Goal: Transaction & Acquisition: Purchase product/service

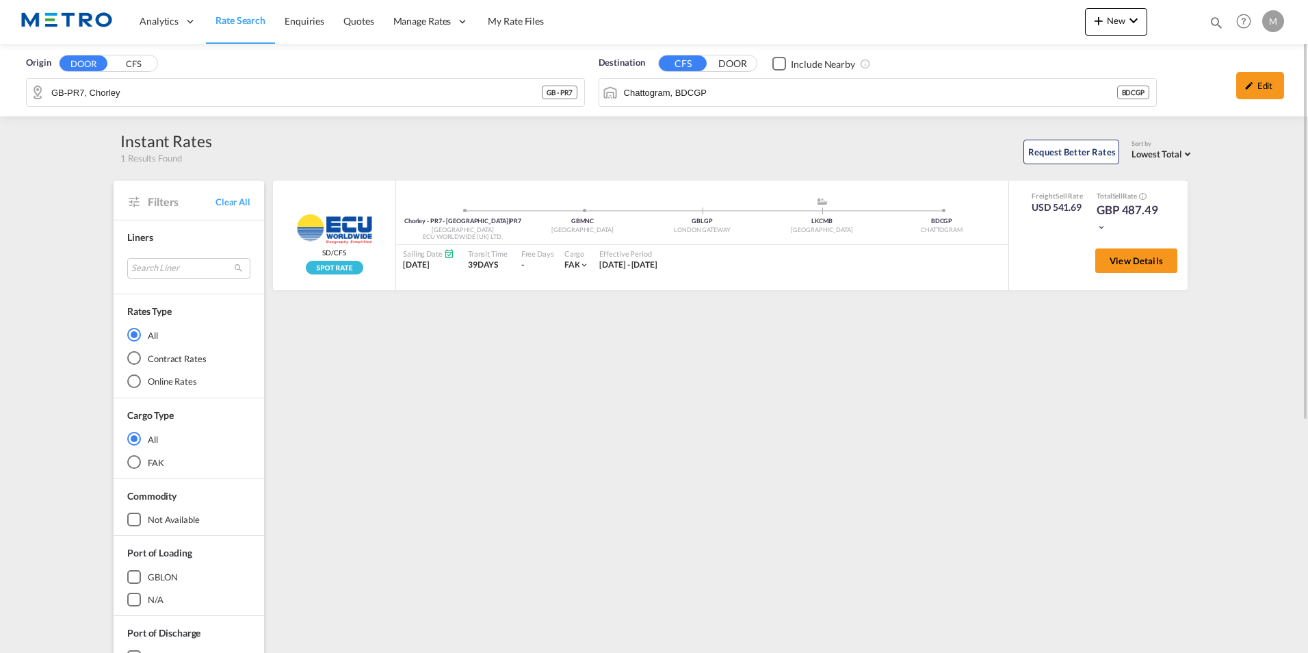
click at [242, 12] on link "Rate Search" at bounding box center [240, 21] width 69 height 44
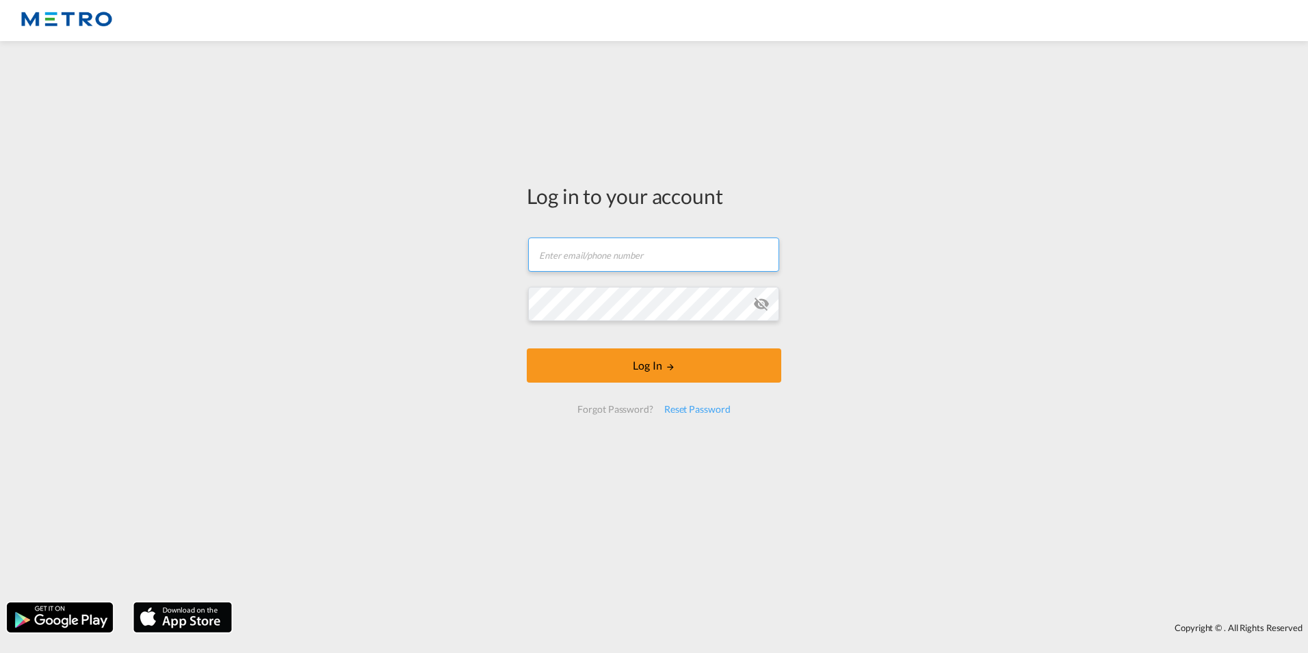
type input "[PERSON_NAME][EMAIL_ADDRESS][PERSON_NAME][DOMAIN_NAME]"
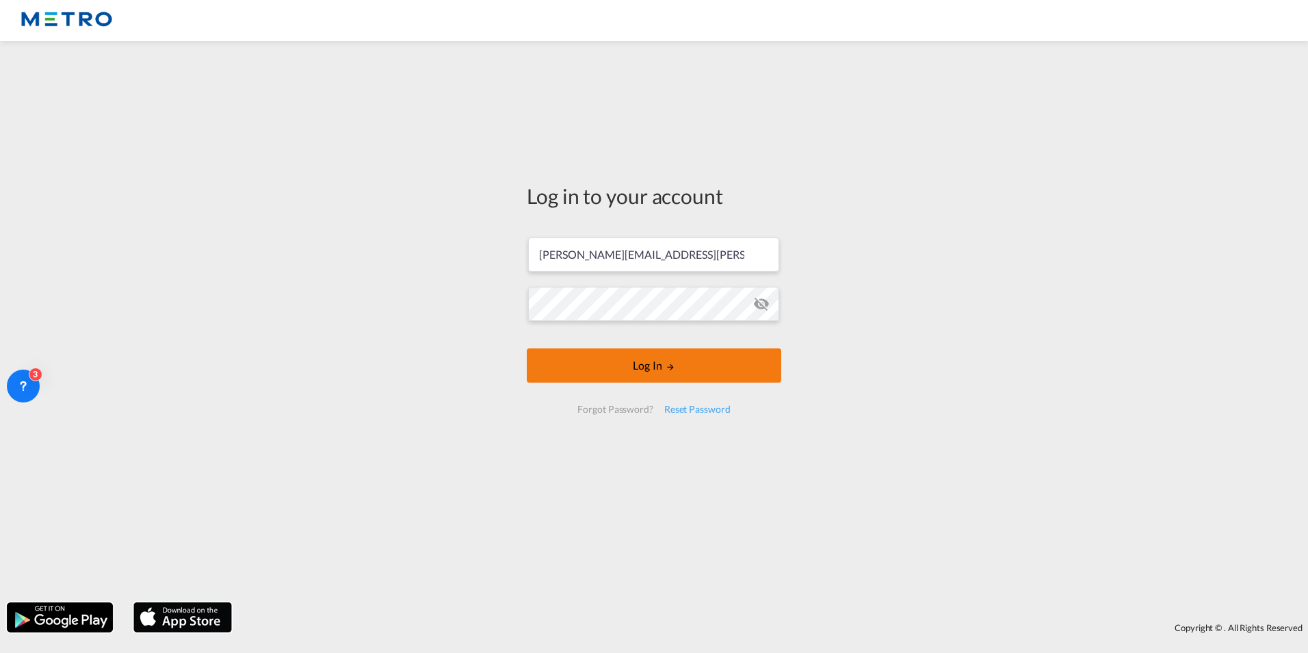
click at [640, 360] on button "Log In" at bounding box center [654, 365] width 255 height 34
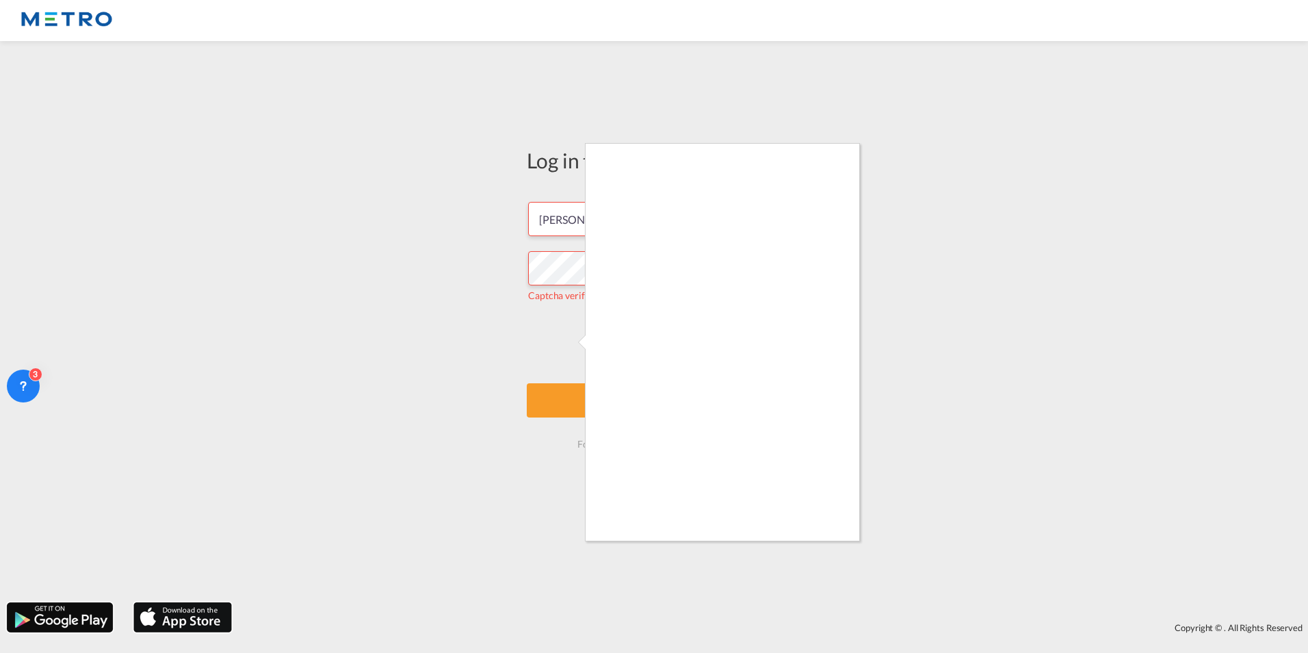
click at [833, 549] on div at bounding box center [654, 326] width 1308 height 653
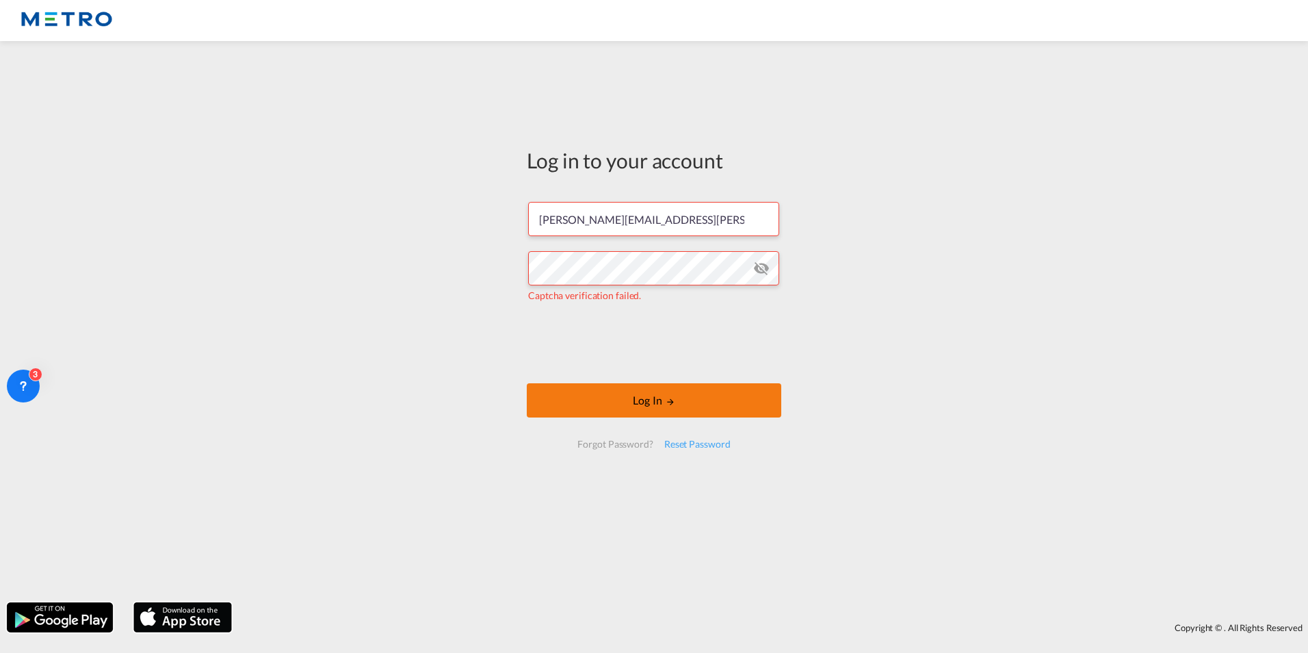
click at [644, 398] on button "Log In" at bounding box center [654, 400] width 255 height 34
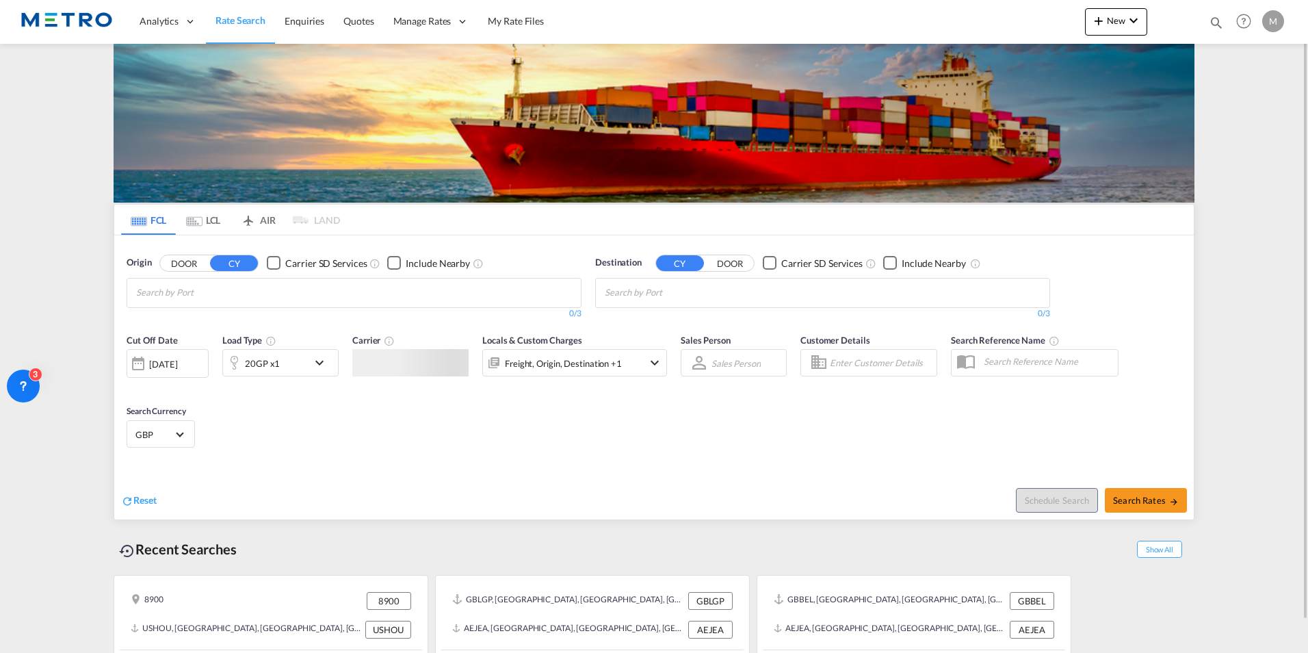
click at [168, 252] on div "Origin DOOR CY Carrier SD Services Include Nearby 0/3 0/" at bounding box center [354, 287] width 469 height 77
click at [176, 262] on button "DOOR" at bounding box center [184, 263] width 48 height 16
click at [229, 291] on input "Chips input." at bounding box center [201, 293] width 130 height 22
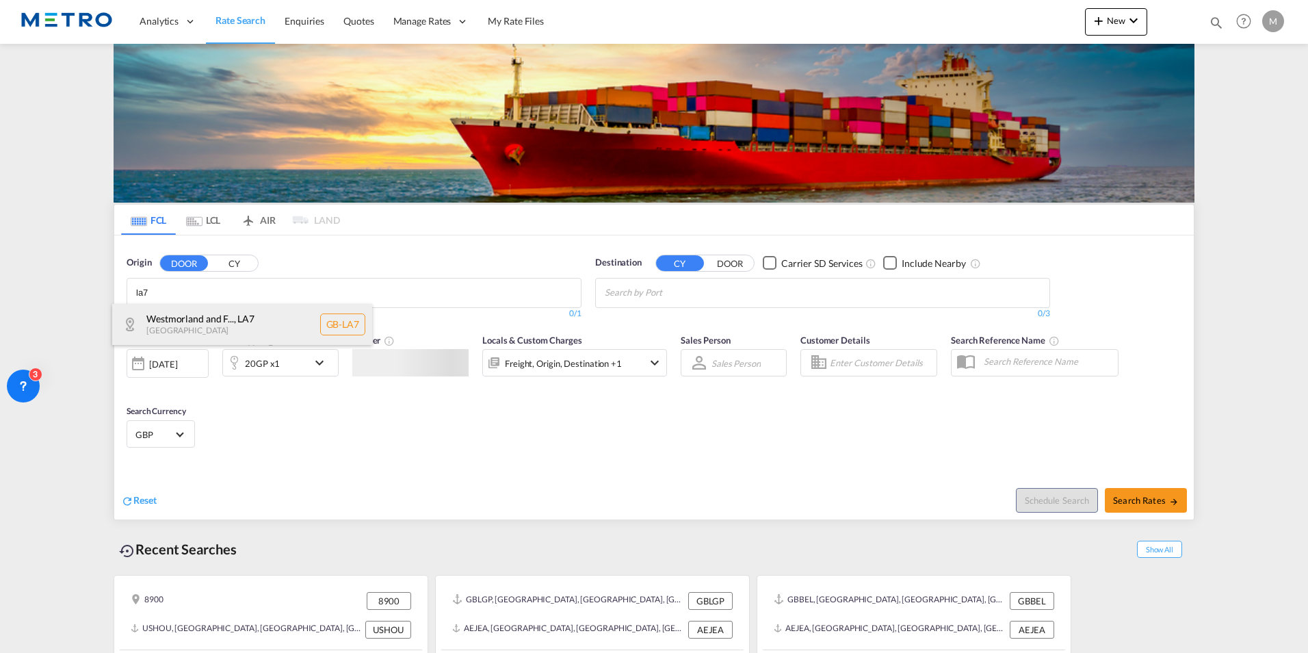
type input "la7"
click at [257, 319] on div "Westmorland and F... , LA7 [GEOGRAPHIC_DATA] [GEOGRAPHIC_DATA]-LA7" at bounding box center [242, 324] width 260 height 41
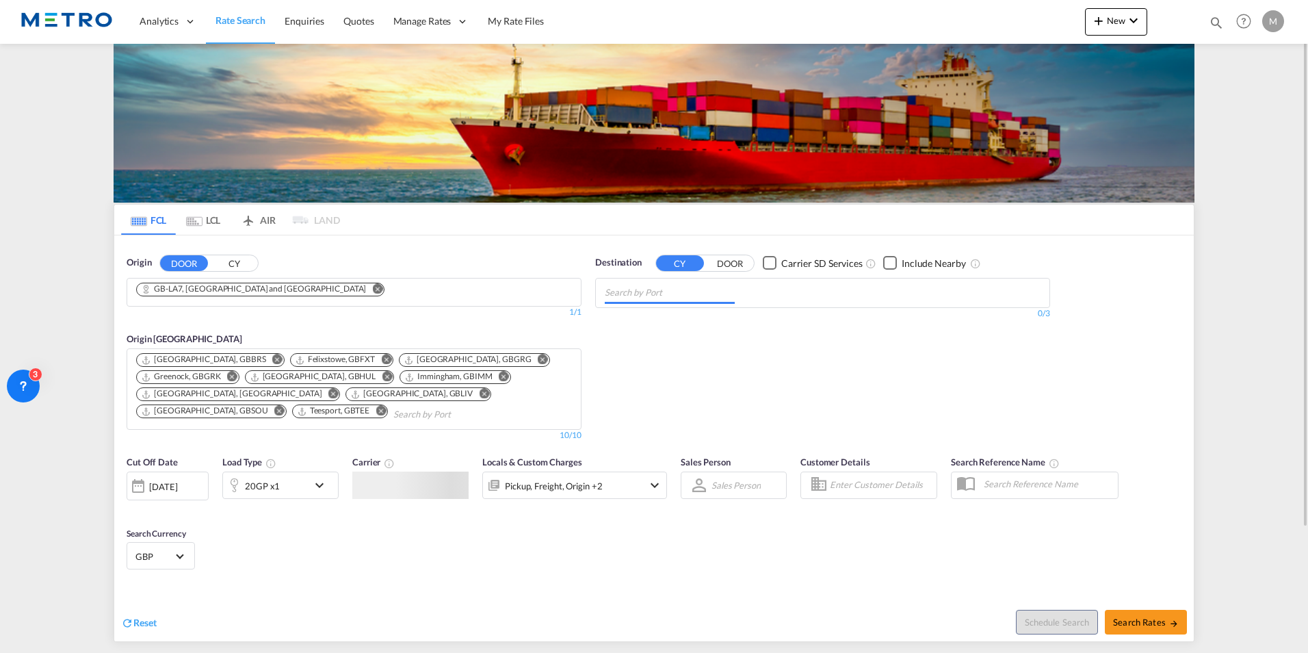
click at [776, 305] on md-chips at bounding box center [823, 292] width 454 height 29
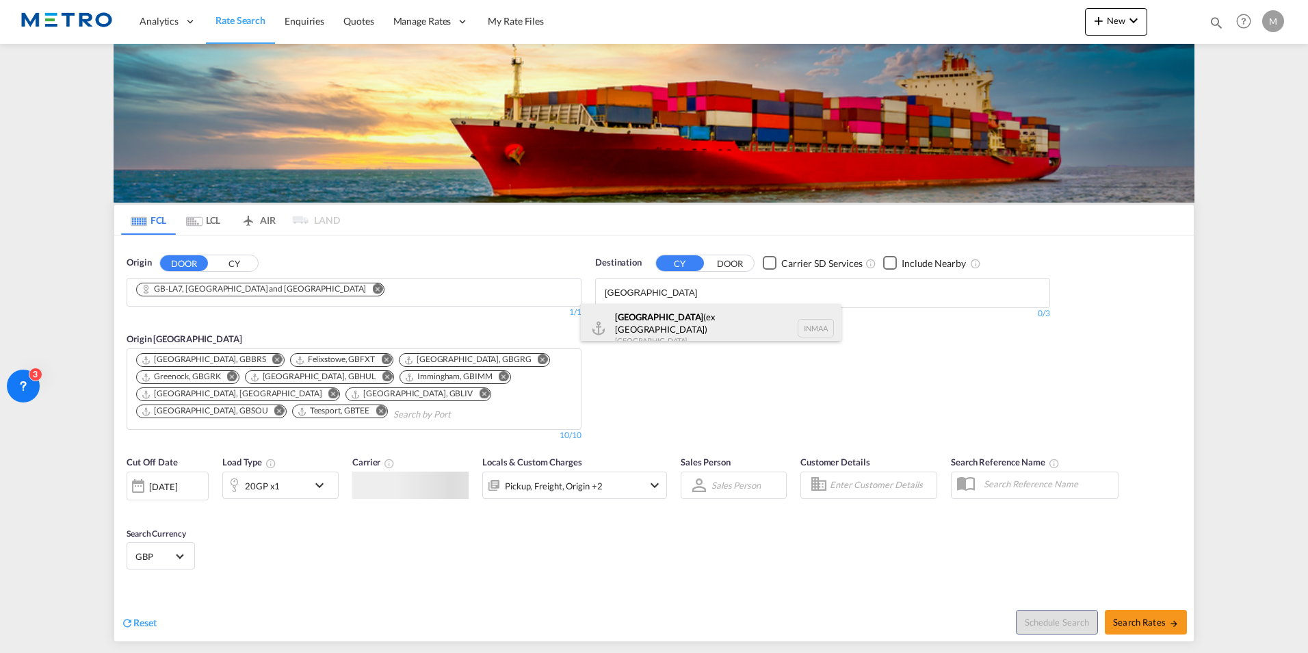
type input "[GEOGRAPHIC_DATA]"
click at [733, 328] on div "[GEOGRAPHIC_DATA] (ex [GEOGRAPHIC_DATA]) [GEOGRAPHIC_DATA] [GEOGRAPHIC_DATA]" at bounding box center [711, 328] width 260 height 49
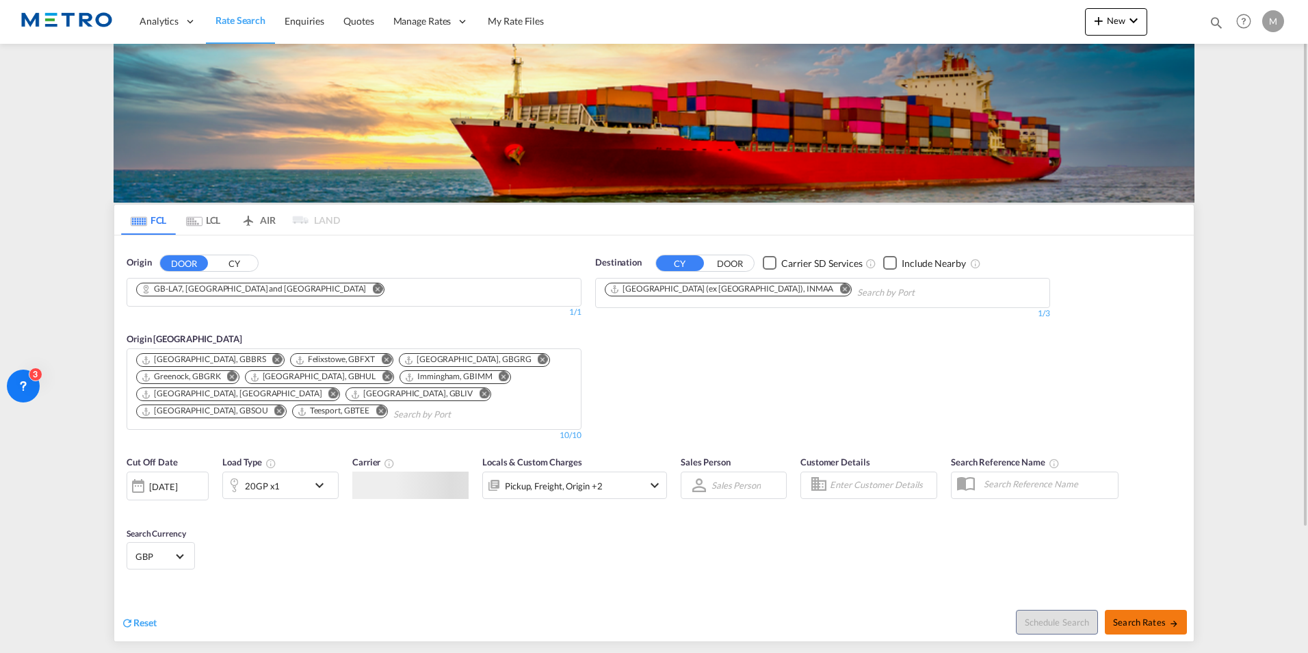
click at [1165, 623] on span "Search Rates" at bounding box center [1146, 621] width 66 height 11
click at [1161, 621] on span "Search Rates" at bounding box center [1146, 621] width 66 height 11
click at [1125, 625] on span "Search Rates" at bounding box center [1146, 621] width 66 height 11
click at [429, 462] on div "Carrier" at bounding box center [410, 477] width 116 height 44
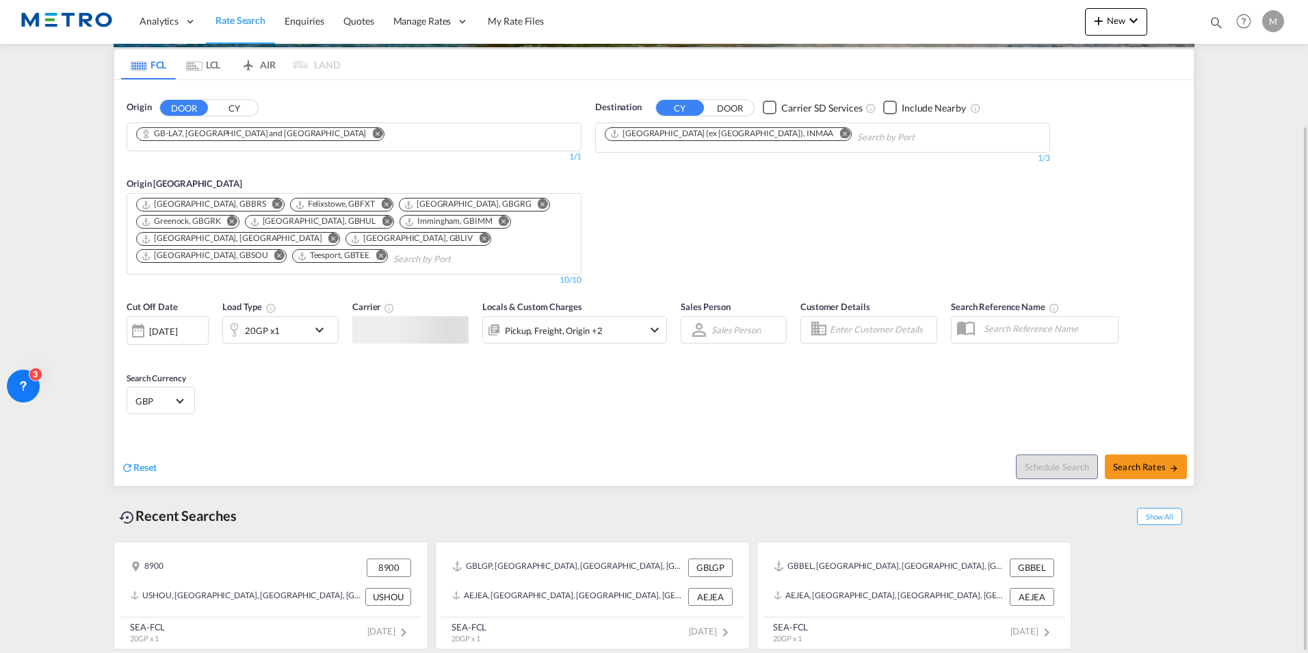
click at [499, 220] on md-icon "Remove" at bounding box center [504, 221] width 10 height 10
click at [263, 201] on button "Remove" at bounding box center [273, 205] width 21 height 14
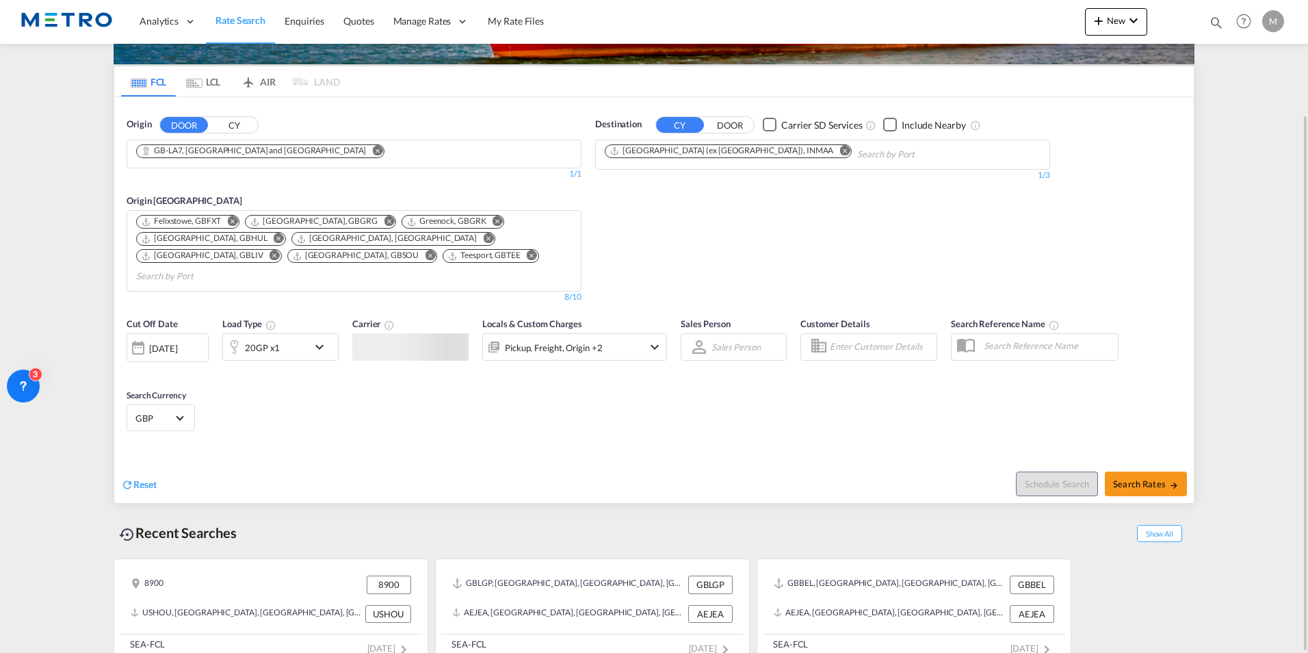
click at [284, 233] on md-icon "Remove" at bounding box center [279, 238] width 10 height 10
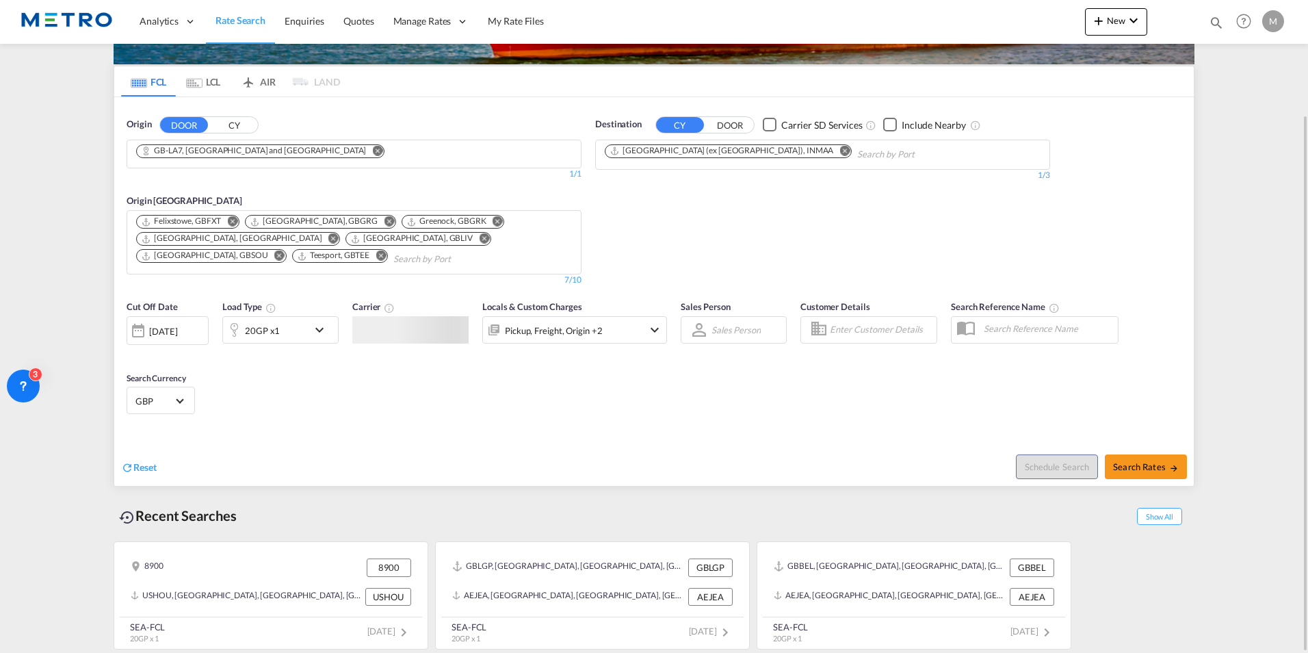
click at [376, 257] on md-icon "Remove" at bounding box center [381, 255] width 10 height 10
click at [479, 239] on md-icon "Remove" at bounding box center [484, 238] width 10 height 10
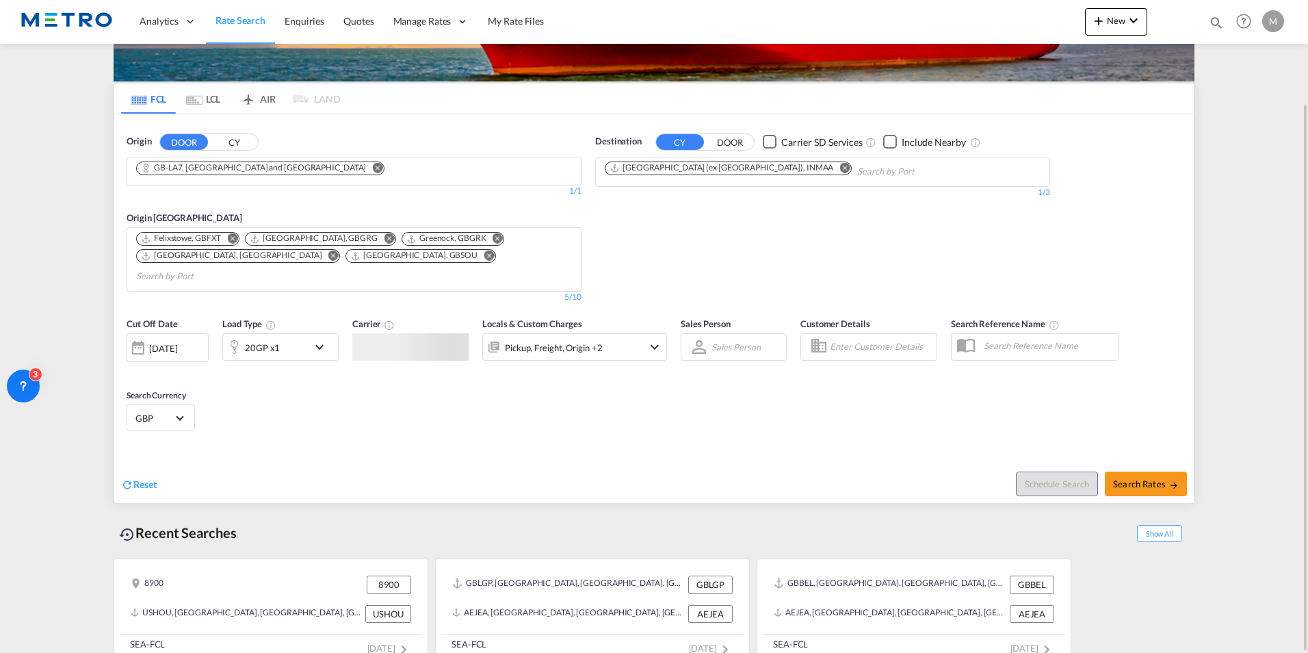
click at [375, 237] on button "Remove" at bounding box center [385, 240] width 21 height 14
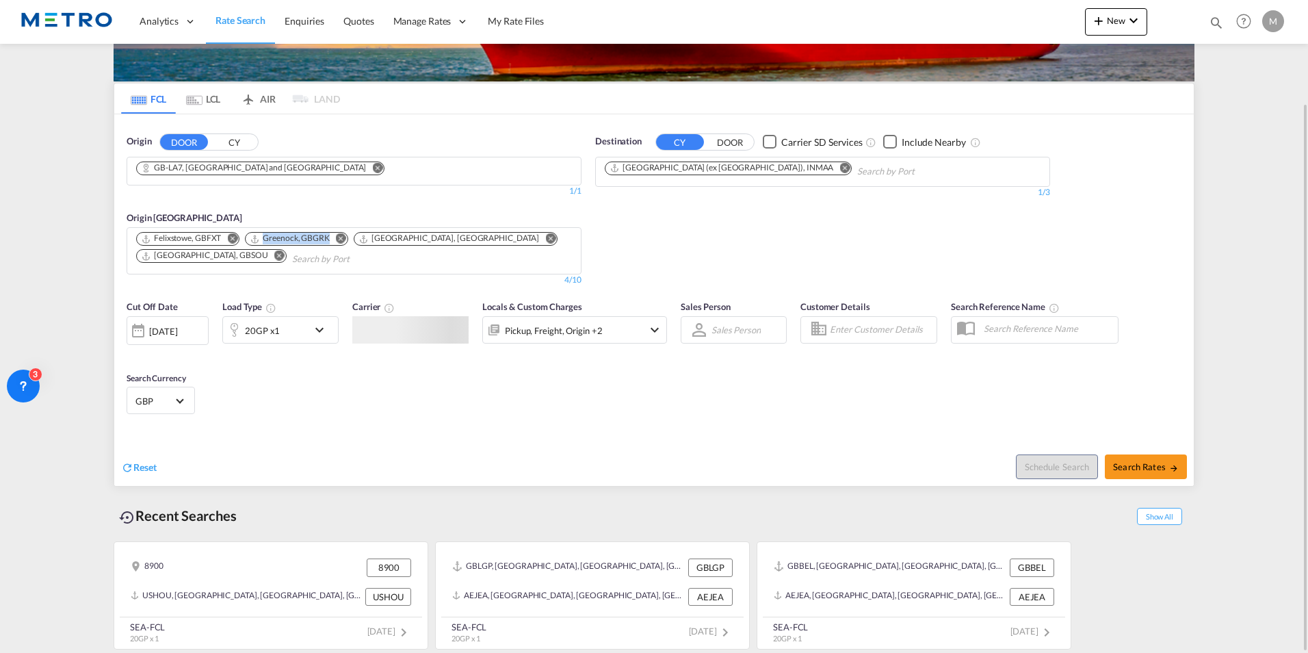
click at [339, 237] on md-icon "Remove" at bounding box center [341, 238] width 10 height 10
click at [1164, 467] on span "Search Rates" at bounding box center [1146, 466] width 66 height 11
click at [404, 338] on div at bounding box center [410, 329] width 116 height 27
click at [318, 324] on md-icon "icon-chevron-down" at bounding box center [322, 330] width 23 height 16
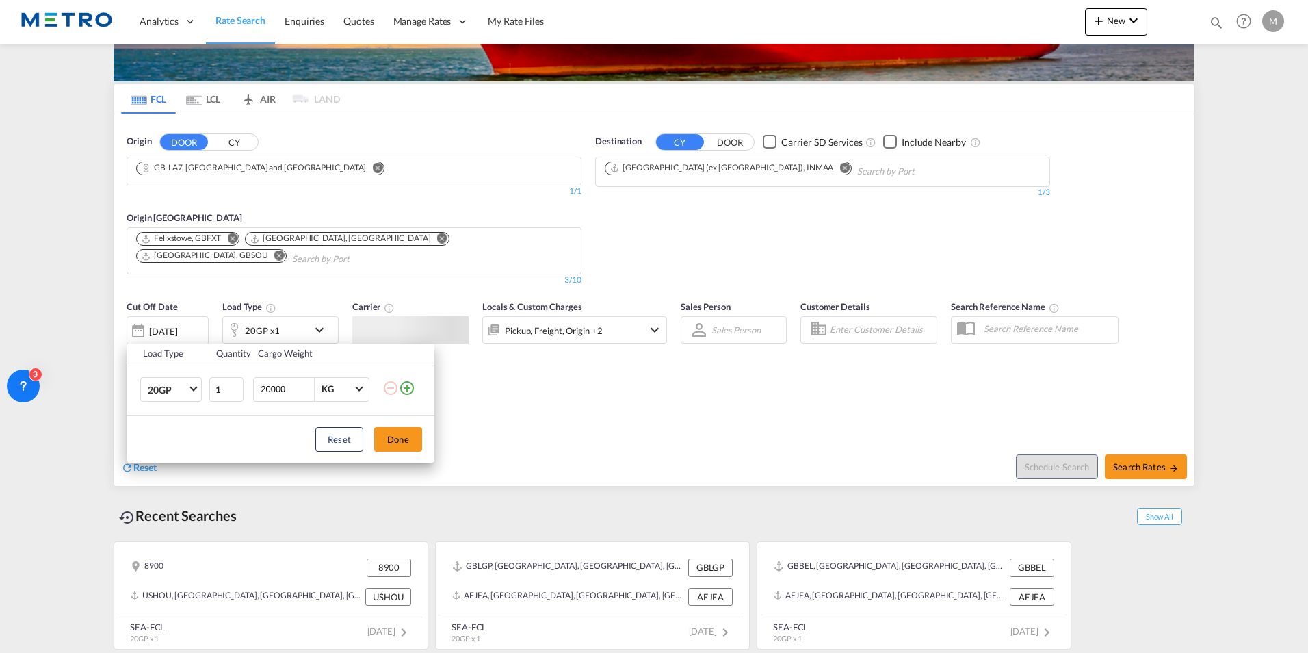
click at [319, 324] on div "Load Type Quantity Cargo Weight 20GP 20GP 40GP 40HC 45HC 20RE 40RE 40HR 20OT 40…" at bounding box center [654, 326] width 1308 height 653
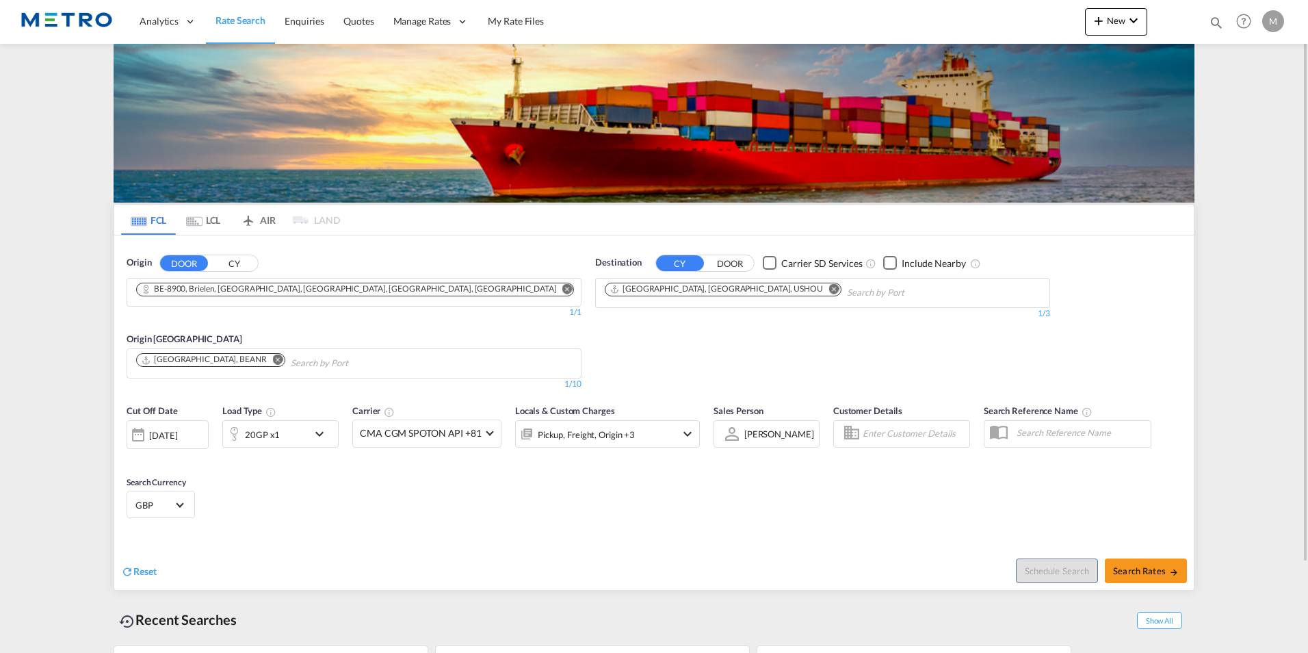
click at [125, 219] on md-tab-item "FCL" at bounding box center [148, 220] width 55 height 30
click at [254, 26] on span "Rate Search" at bounding box center [241, 20] width 50 height 12
click at [248, 21] on span "Rate Search" at bounding box center [241, 20] width 50 height 12
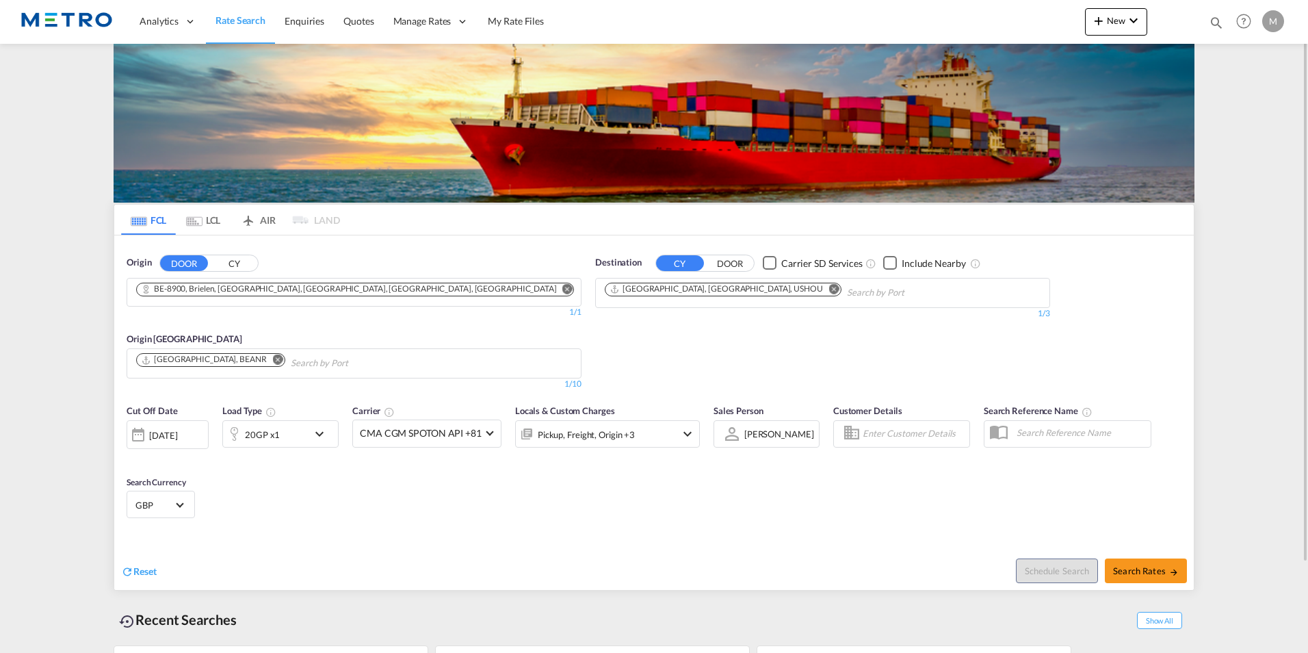
click at [141, 573] on span "Reset" at bounding box center [144, 571] width 23 height 12
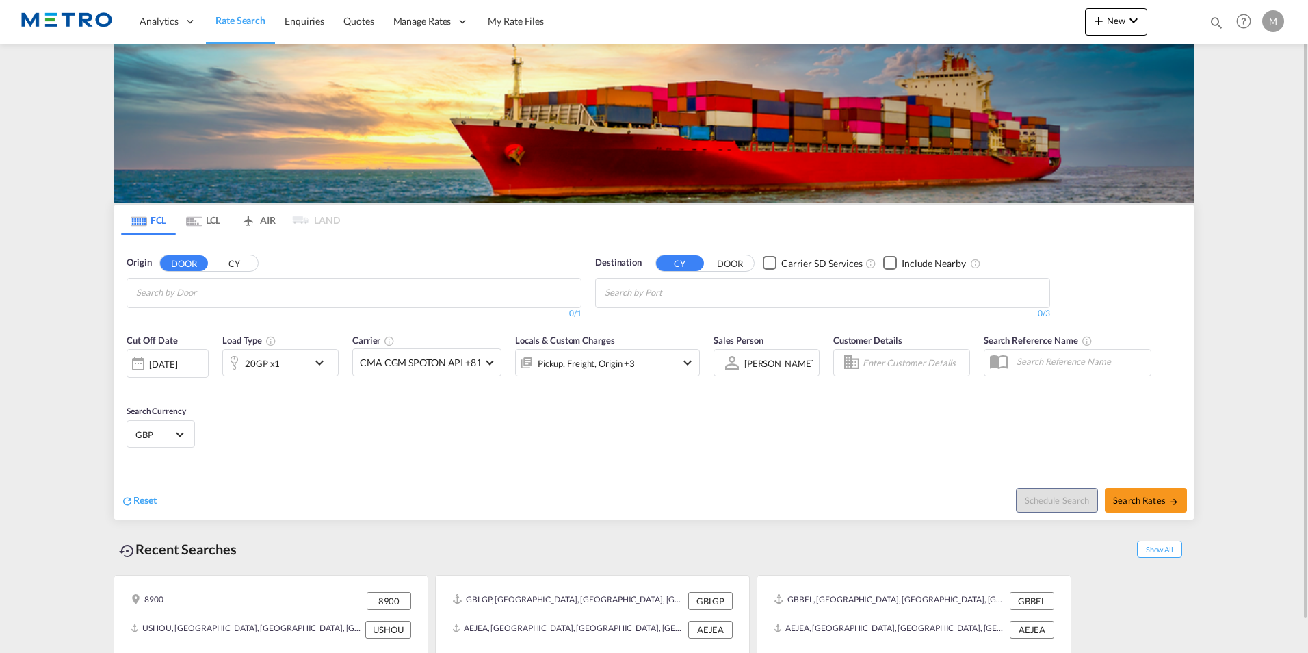
click at [239, 291] on input "Chips input." at bounding box center [201, 293] width 130 height 22
type input "C"
type input "LA7"
click at [238, 320] on div "Westmorland and F... , LA7 [GEOGRAPHIC_DATA] [GEOGRAPHIC_DATA]-LA7" at bounding box center [242, 324] width 260 height 41
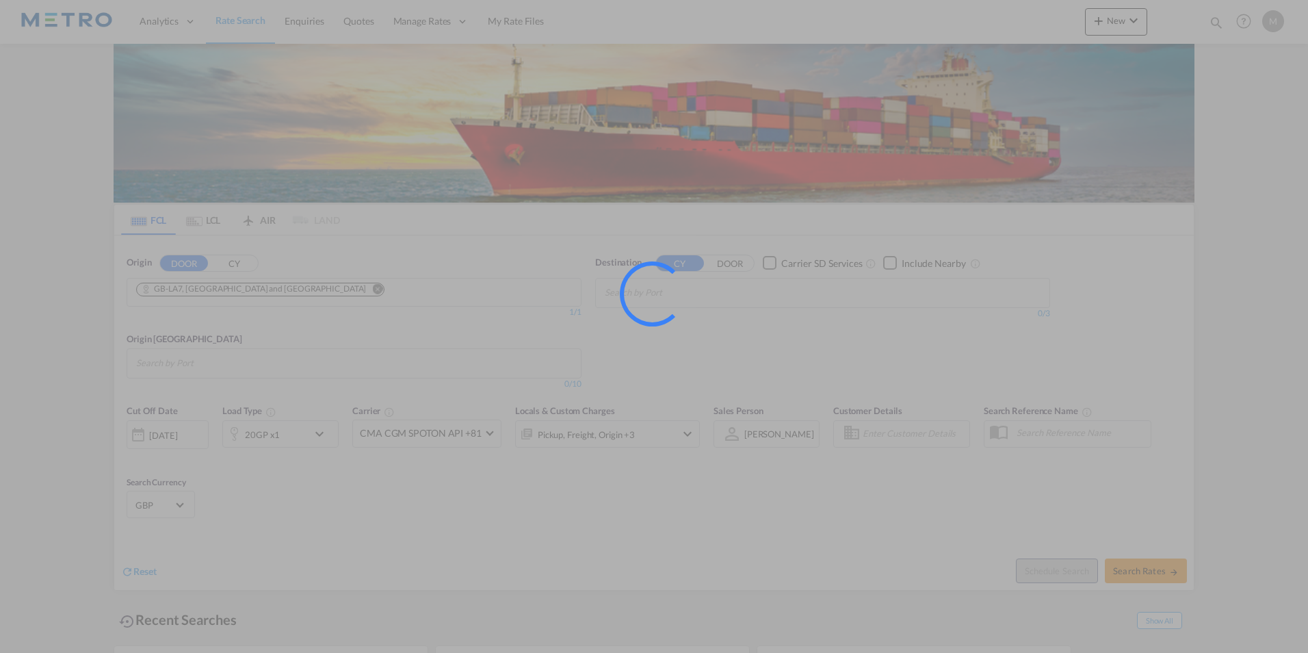
click at [672, 281] on div at bounding box center [652, 293] width 65 height 65
click at [736, 213] on div at bounding box center [654, 326] width 1308 height 653
click at [666, 296] on div at bounding box center [652, 293] width 65 height 65
